Goal: Task Accomplishment & Management: Complete application form

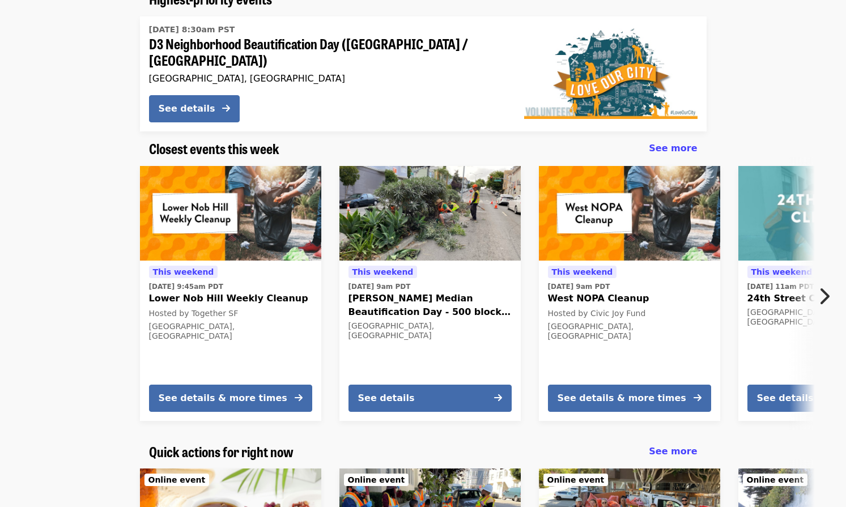
scroll to position [148, 0]
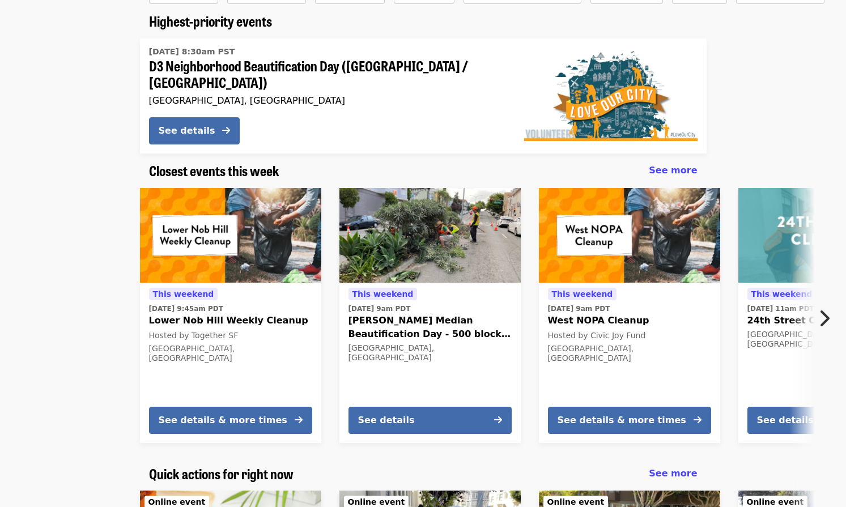
click at [821, 308] on icon "chevron-right icon" at bounding box center [823, 319] width 11 height 22
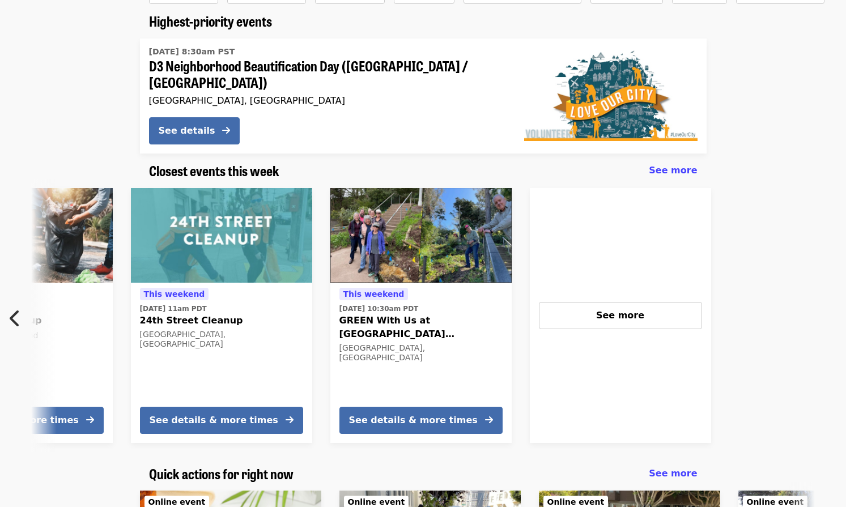
scroll to position [0, 610]
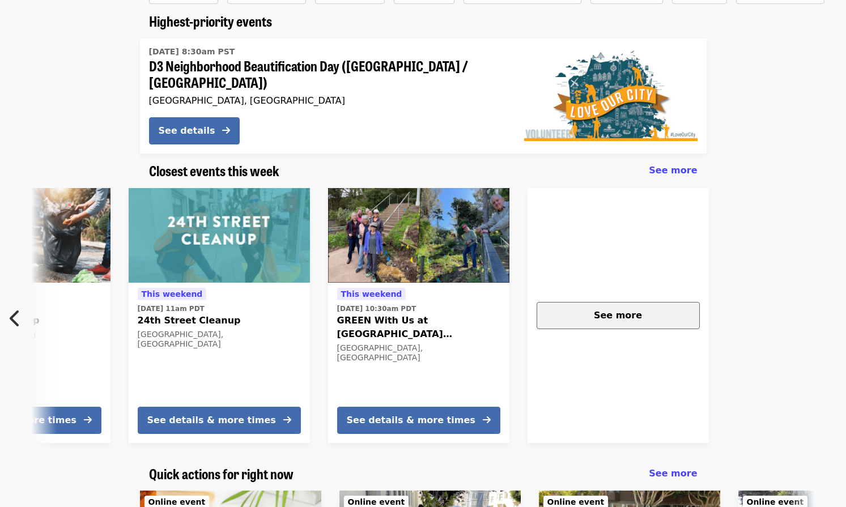
click at [648, 315] on div "See more" at bounding box center [618, 316] width 144 height 14
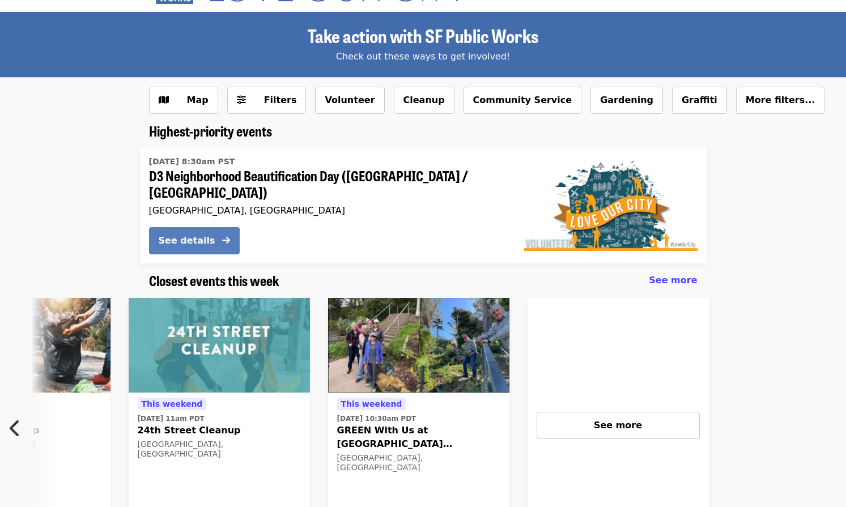
scroll to position [0, 0]
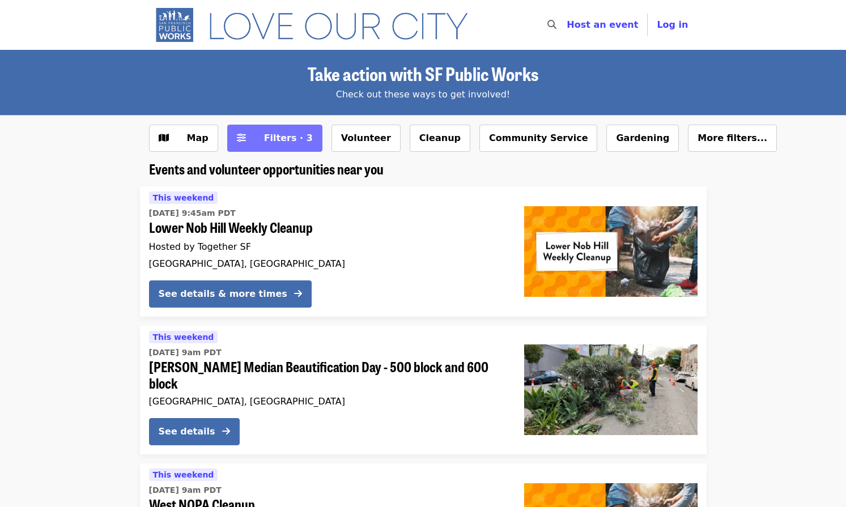
click at [286, 148] on button "Filters · 3" at bounding box center [274, 138] width 95 height 27
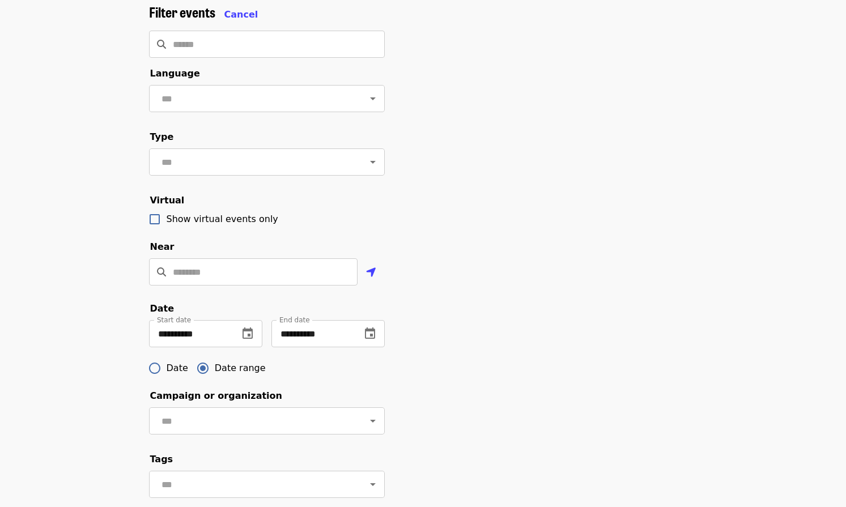
scroll to position [133, 0]
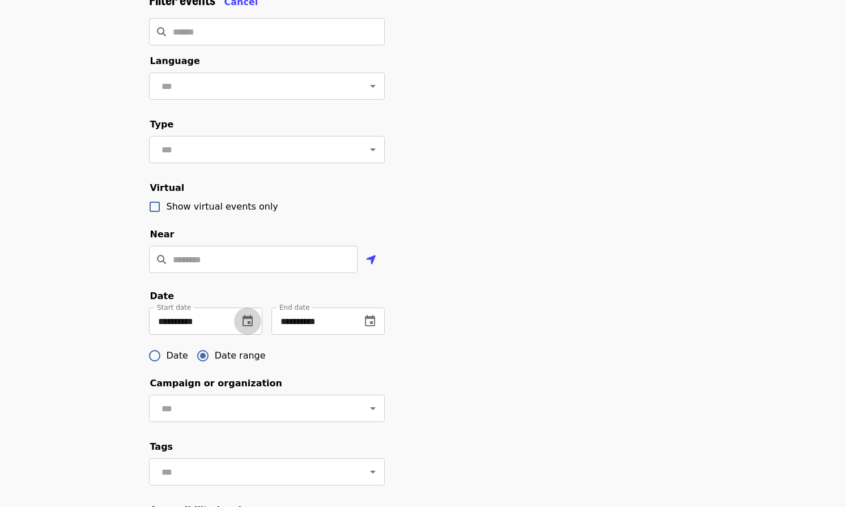
click at [253, 328] on icon "change date" at bounding box center [248, 322] width 14 height 14
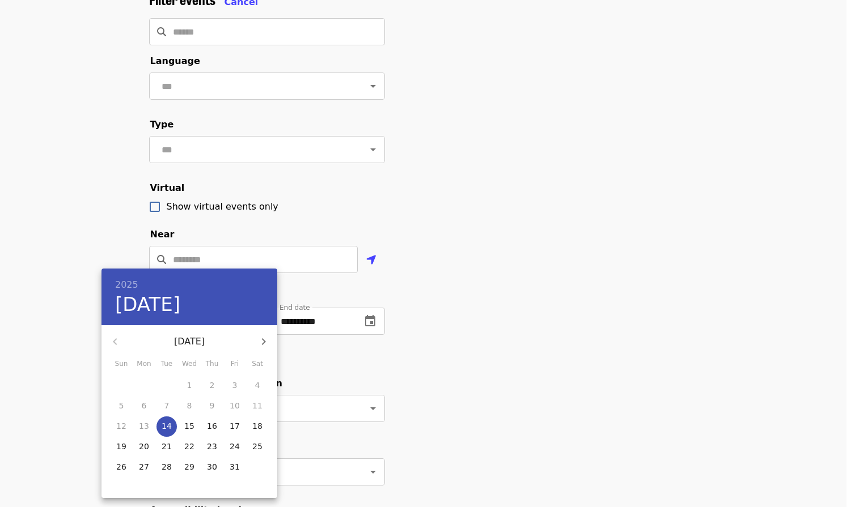
click at [265, 342] on icon "button" at bounding box center [264, 342] width 14 height 14
click at [261, 345] on icon "button" at bounding box center [264, 342] width 14 height 14
click at [142, 384] on p "1" at bounding box center [144, 385] width 5 height 11
type input "**********"
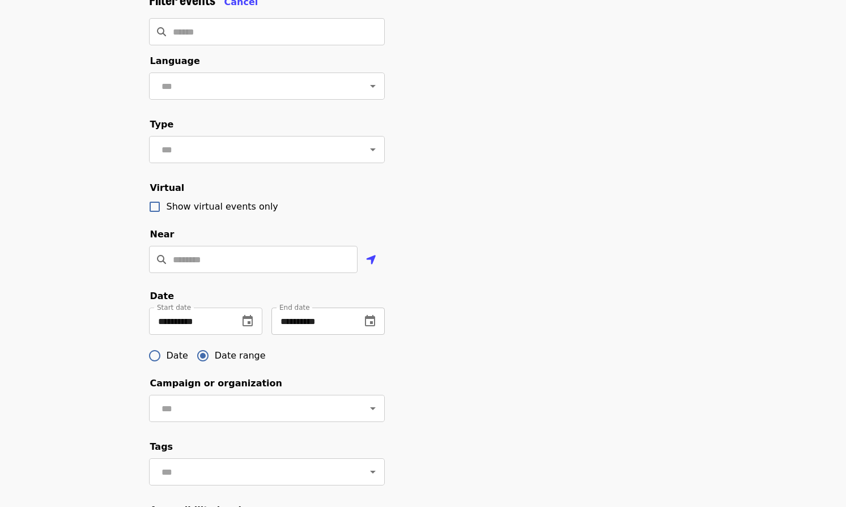
click at [376, 328] on icon "change date" at bounding box center [370, 322] width 14 height 14
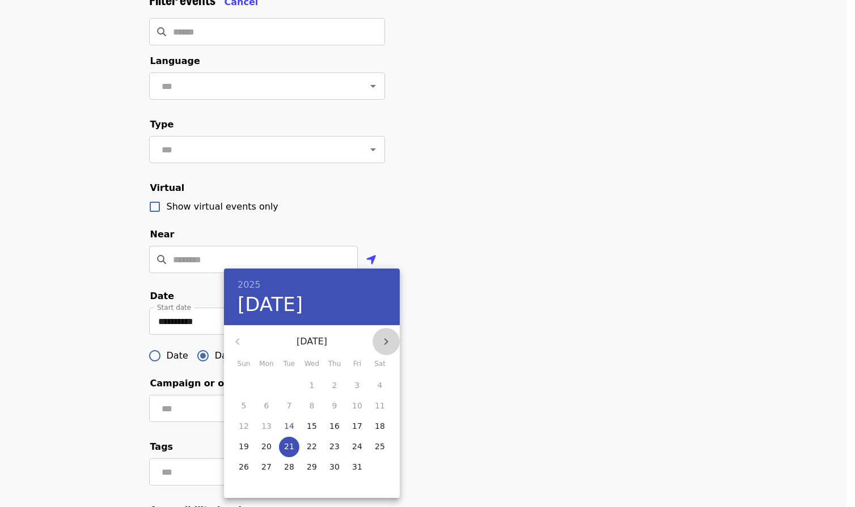
click at [384, 340] on icon "button" at bounding box center [386, 342] width 14 height 14
click at [388, 346] on icon "button" at bounding box center [386, 342] width 14 height 14
click at [334, 428] on p "18" at bounding box center [334, 426] width 10 height 11
type input "**********"
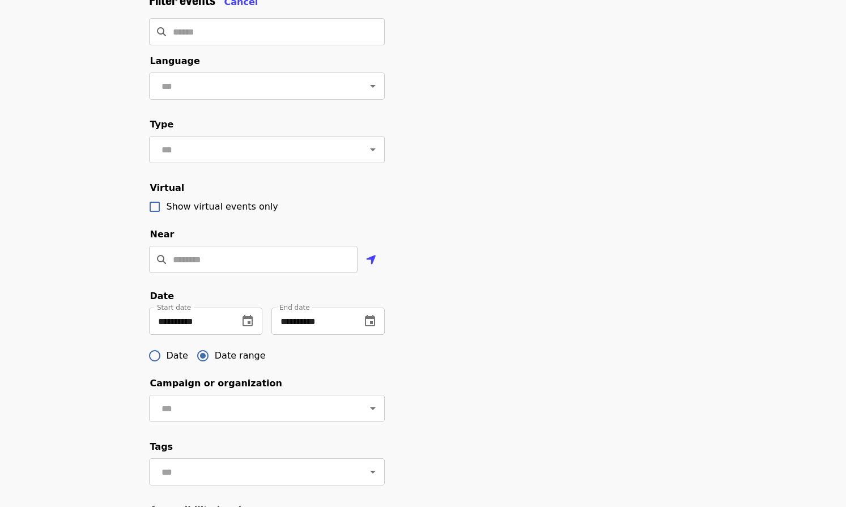
click at [472, 417] on div "**********" at bounding box center [423, 338] width 567 height 695
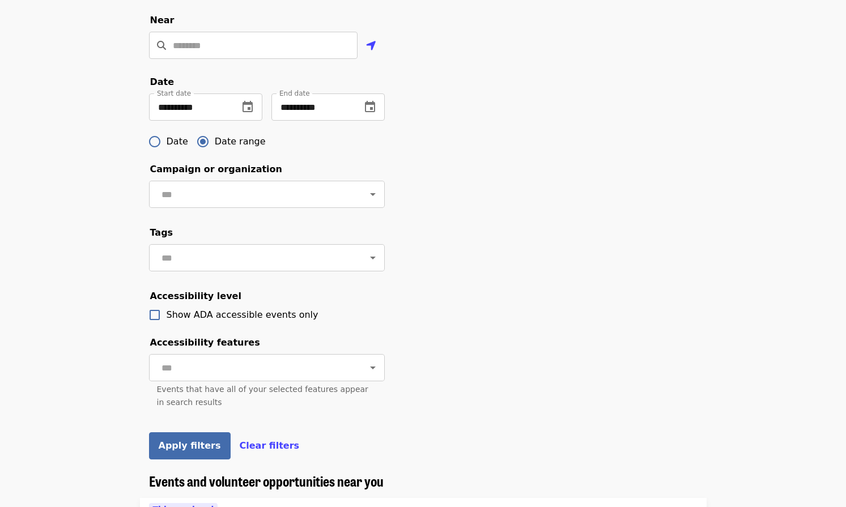
scroll to position [421, 0]
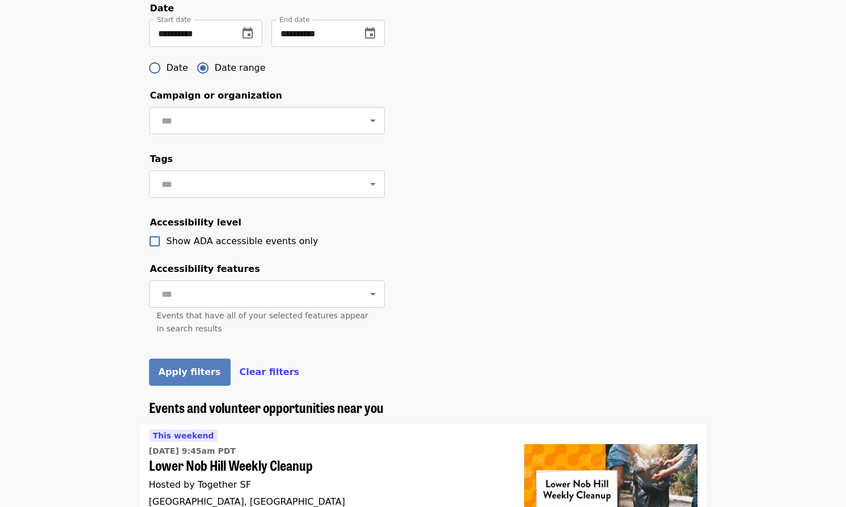
click at [190, 378] on span "Apply filters" at bounding box center [190, 372] width 62 height 11
